Goal: Register for event/course

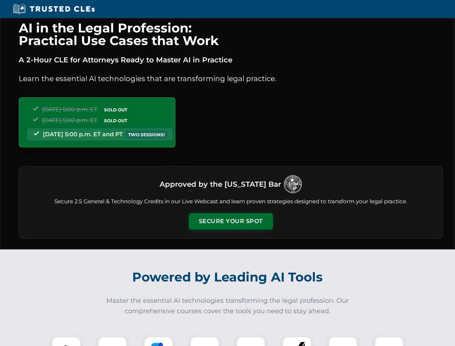
click at [230, 221] on button "Secure Your Spot" at bounding box center [231, 221] width 84 height 17
click at [66, 341] on img at bounding box center [66, 350] width 21 height 21
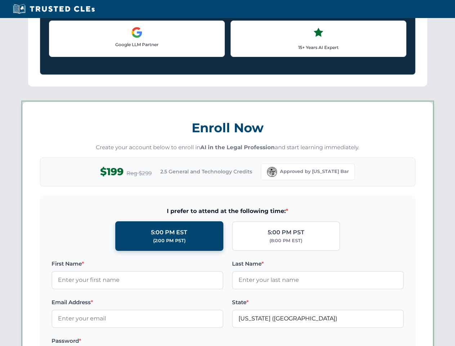
click at [158, 341] on label "Password *" at bounding box center [137, 340] width 172 height 9
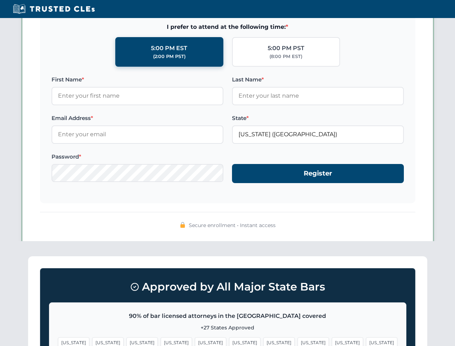
click at [332, 341] on span "[US_STATE]" at bounding box center [347, 342] width 31 height 10
